Goal: Find specific page/section: Find specific page/section

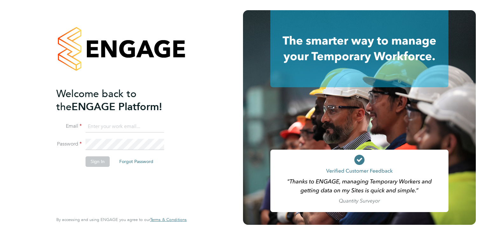
type input "[EMAIL_ADDRESS][DOMAIN_NAME]"
click at [94, 163] on button "Sign In" at bounding box center [98, 161] width 24 height 10
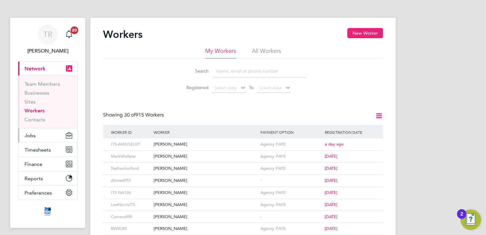
drag, startPoint x: 36, startPoint y: 133, endPoint x: 39, endPoint y: 136, distance: 4.3
click at [36, 133] on button "Jobs" at bounding box center [47, 135] width 59 height 14
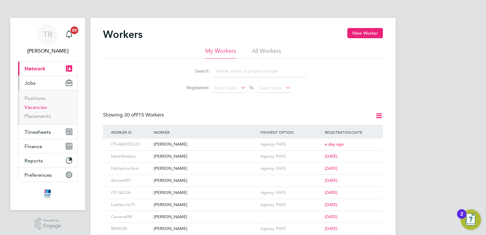
click at [33, 105] on link "Vacancies" at bounding box center [35, 107] width 23 height 6
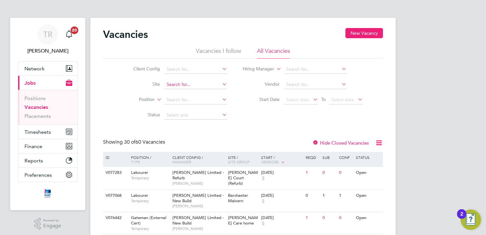
click at [185, 83] on input at bounding box center [195, 84] width 63 height 9
click at [208, 93] on b "Comey" at bounding box center [202, 92] width 15 height 5
type input "[PERSON_NAME], Comeytrowe"
